Goal: Information Seeking & Learning: Learn about a topic

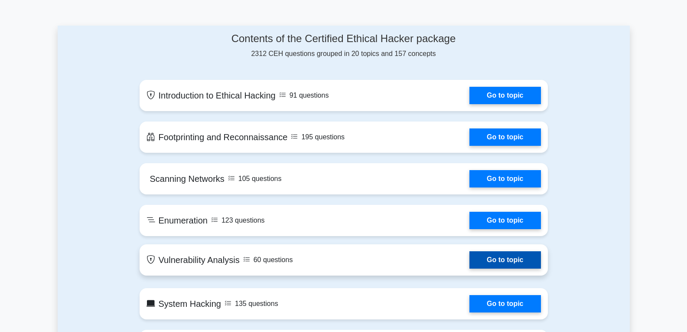
scroll to position [390, 0]
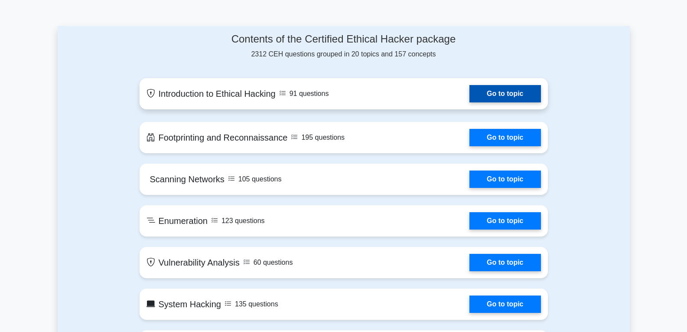
click at [469, 95] on link "Go to topic" at bounding box center [504, 93] width 71 height 17
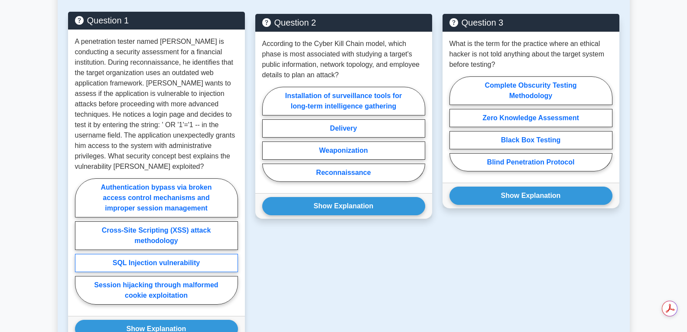
click at [168, 254] on label "SQL Injection vulnerability" at bounding box center [156, 263] width 163 height 18
click at [81, 247] on input "SQL Injection vulnerability" at bounding box center [78, 244] width 6 height 6
radio input "true"
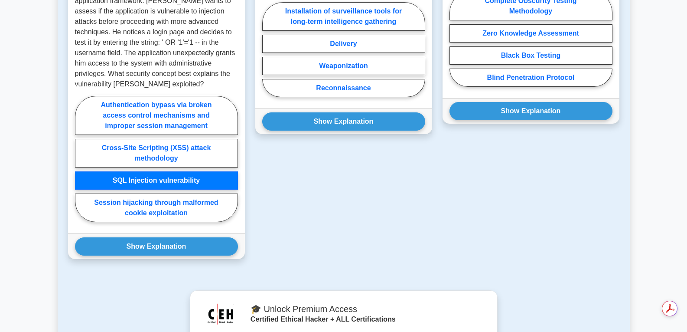
scroll to position [540, 0]
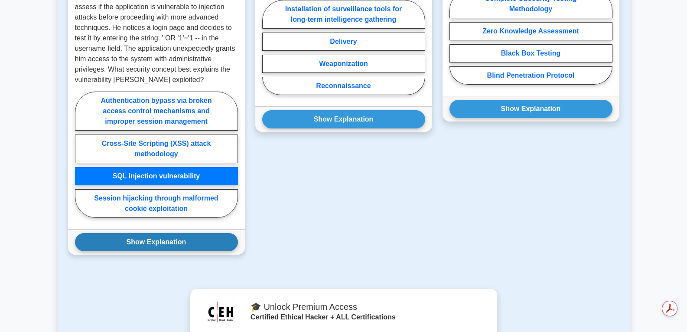
click at [190, 235] on button "Show Explanation" at bounding box center [156, 242] width 163 height 18
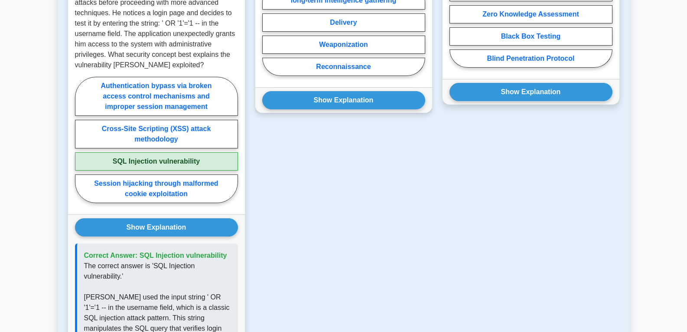
scroll to position [410, 0]
